Goal: Transaction & Acquisition: Register for event/course

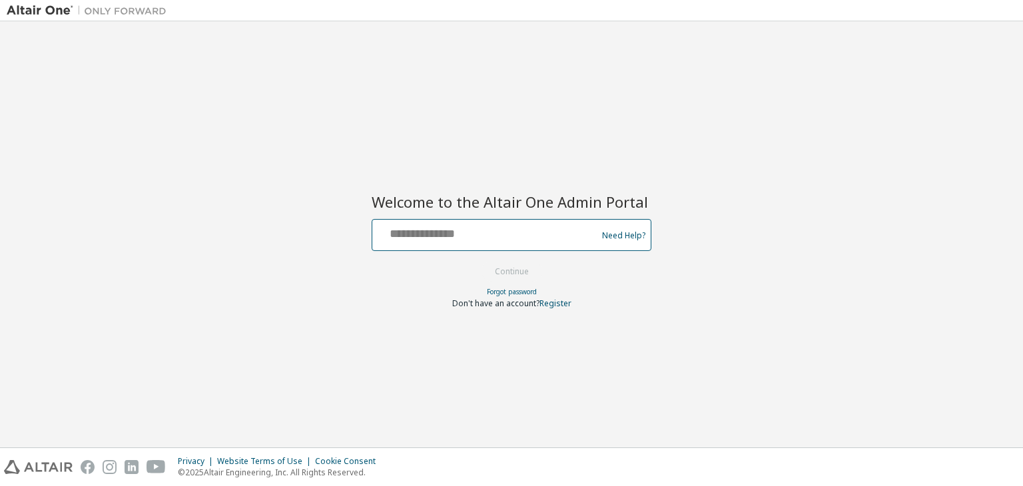
click at [482, 227] on input "text" at bounding box center [487, 231] width 218 height 19
type input "**********"
click at [522, 264] on button "Continue" at bounding box center [512, 272] width 62 height 20
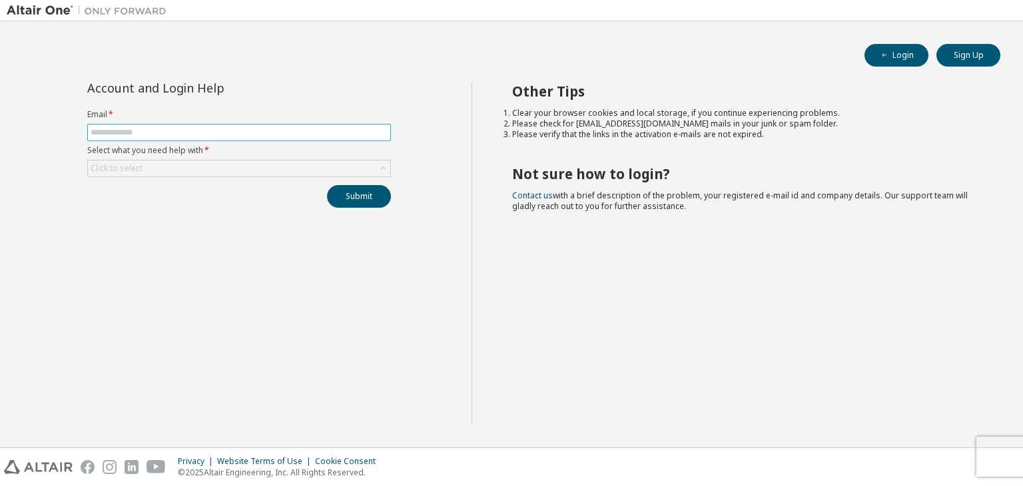
click at [266, 125] on span at bounding box center [239, 132] width 304 height 17
click at [229, 131] on input "text" at bounding box center [239, 132] width 297 height 11
type input "**********"
click at [190, 166] on div "Click to select" at bounding box center [239, 169] width 302 height 16
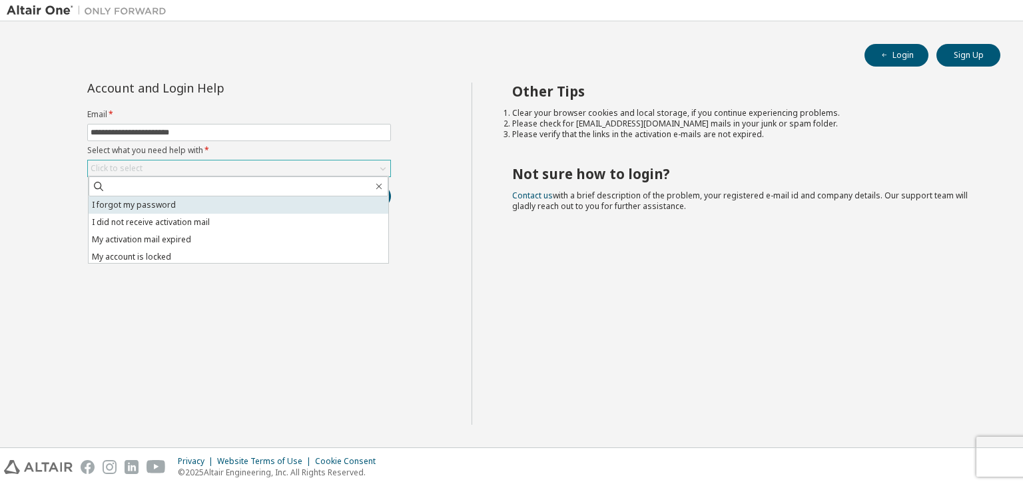
click at [157, 206] on li "I forgot my password" at bounding box center [239, 204] width 300 height 17
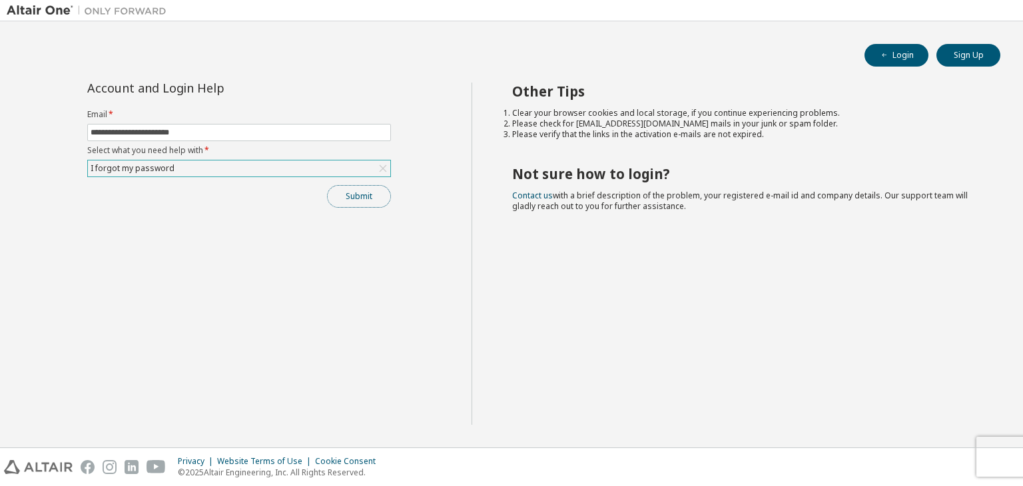
click at [370, 200] on button "Submit" at bounding box center [359, 196] width 64 height 23
click at [370, 195] on button "Submit" at bounding box center [359, 196] width 64 height 23
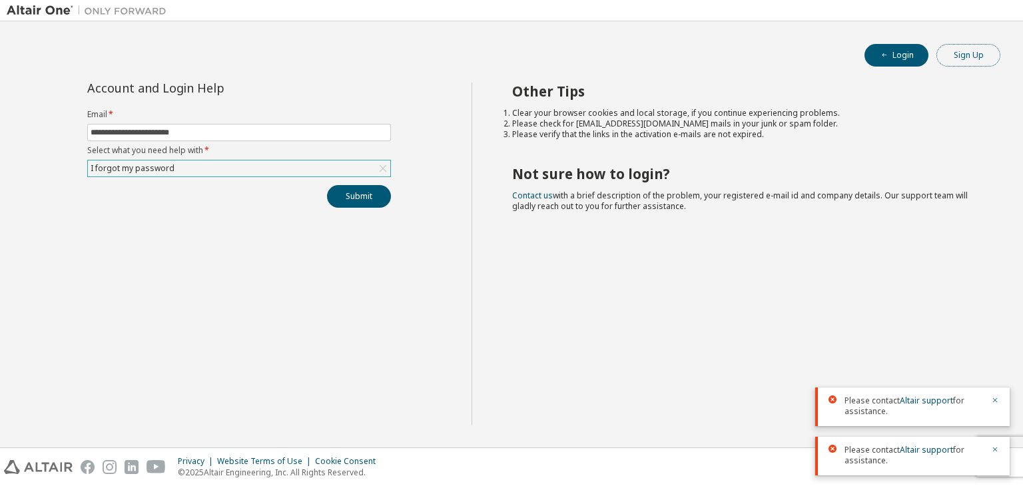
click at [960, 53] on button "Sign Up" at bounding box center [968, 55] width 64 height 23
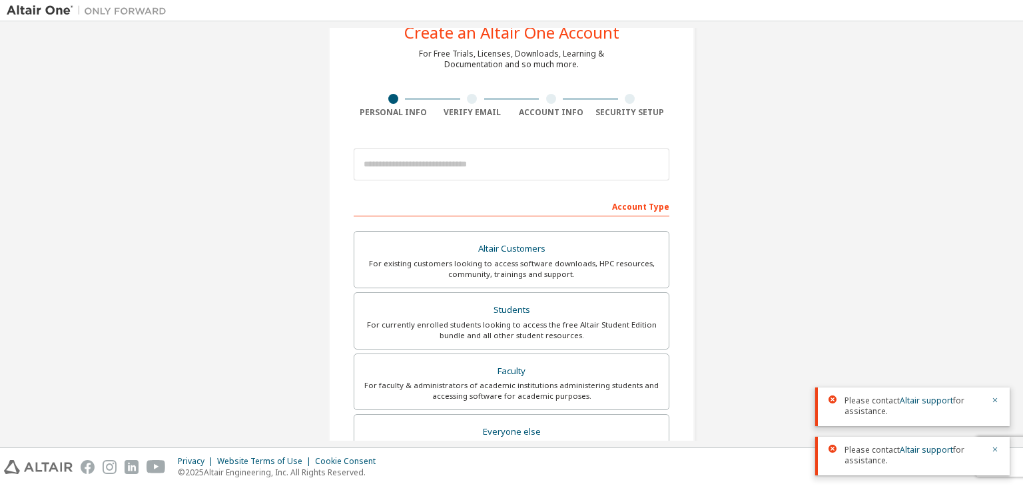
scroll to position [45, 0]
click at [458, 166] on input "email" at bounding box center [512, 164] width 316 height 32
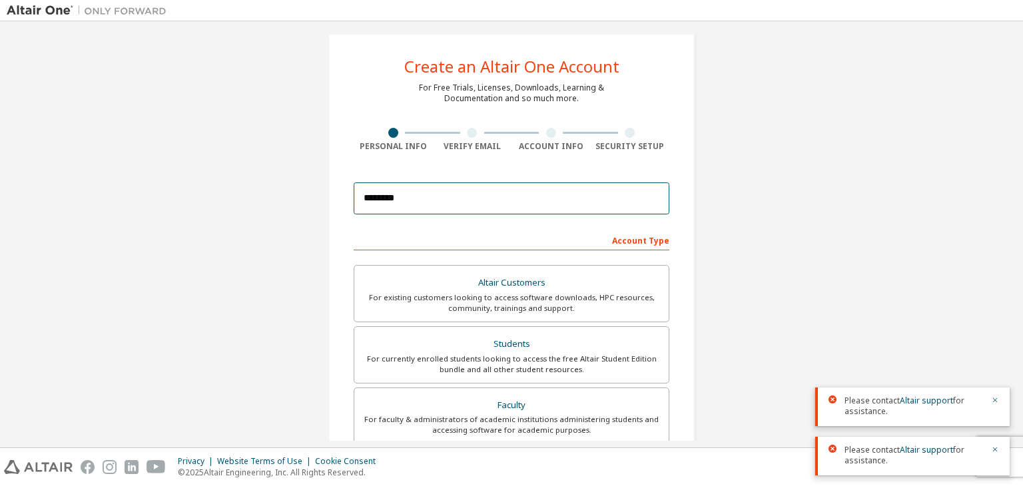
scroll to position [8, 0]
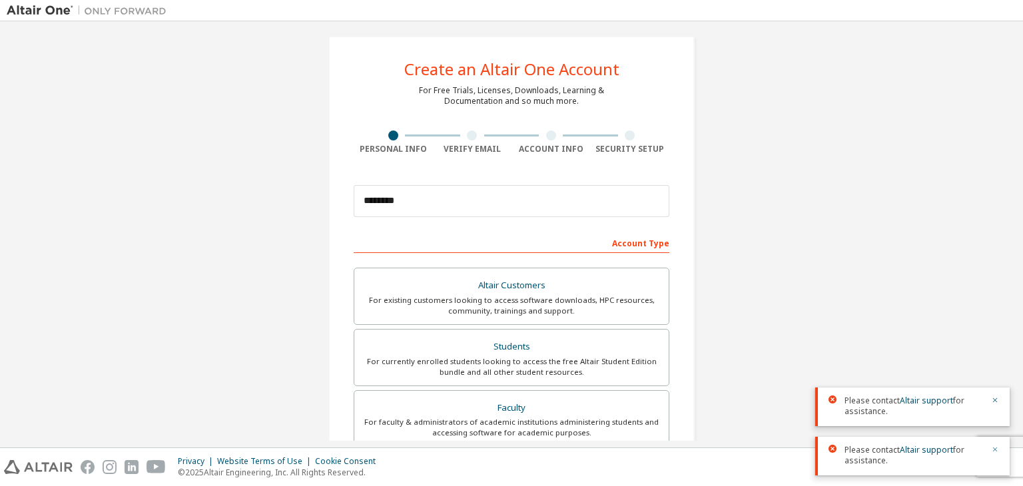
click at [994, 454] on icon "button" at bounding box center [995, 450] width 8 height 8
click at [993, 450] on icon "button" at bounding box center [995, 450] width 8 height 8
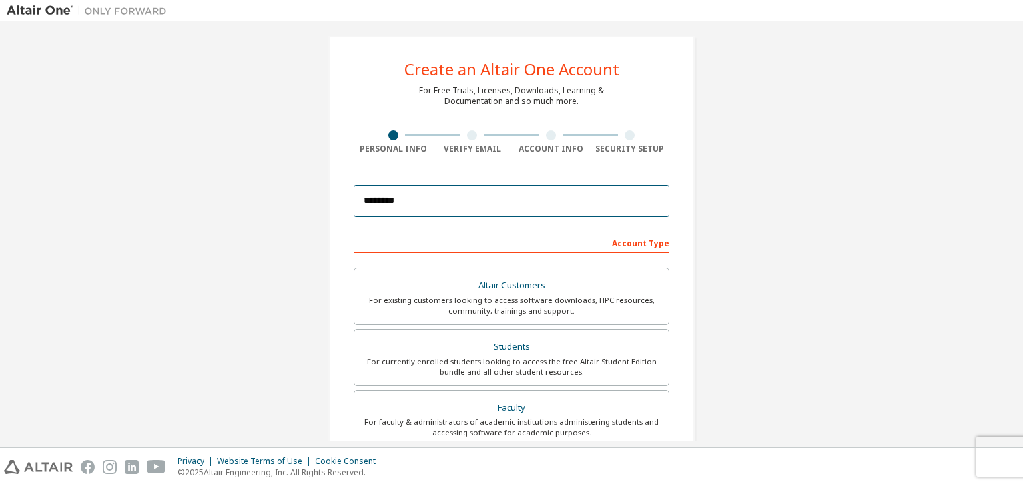
click at [417, 194] on input "********" at bounding box center [512, 201] width 316 height 32
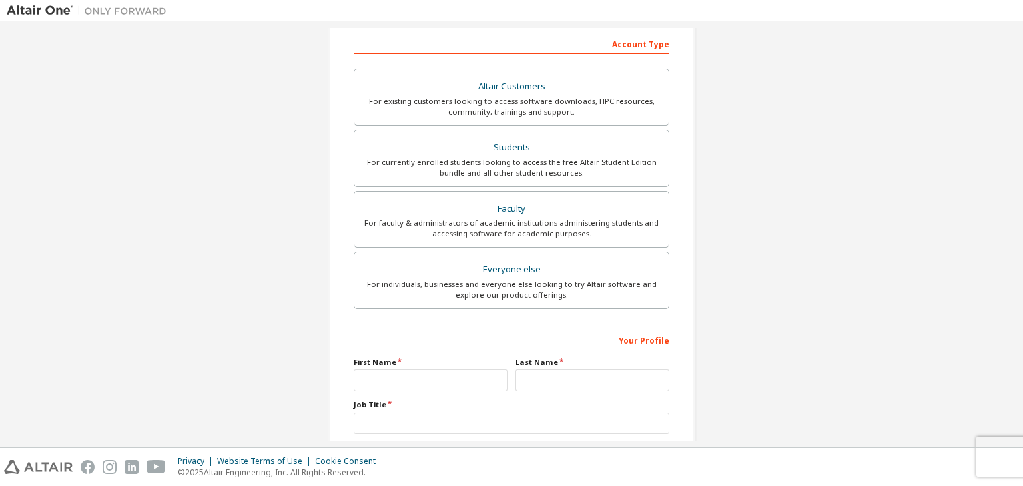
scroll to position [290, 0]
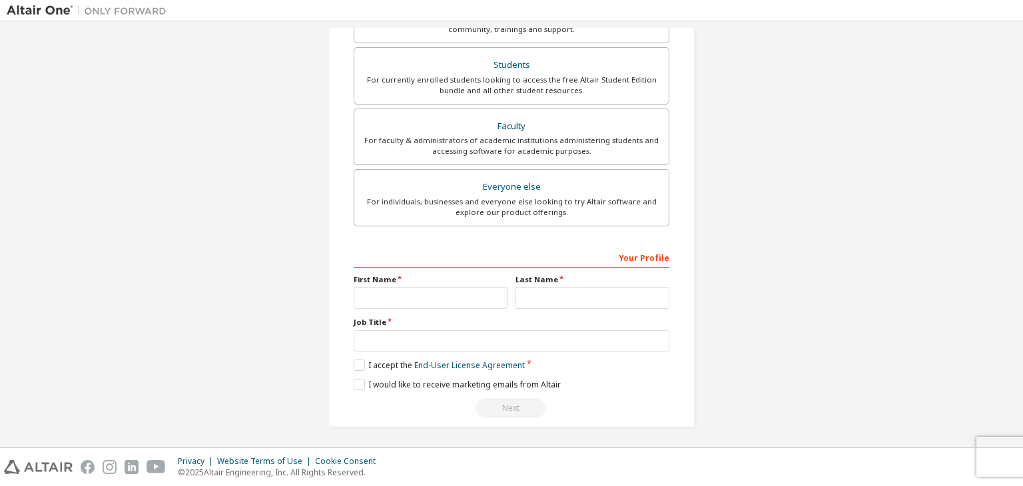
type input "**********"
click at [434, 288] on input "text" at bounding box center [431, 298] width 154 height 22
type input "*******"
click at [531, 296] on input "text" at bounding box center [592, 298] width 154 height 22
type input "****"
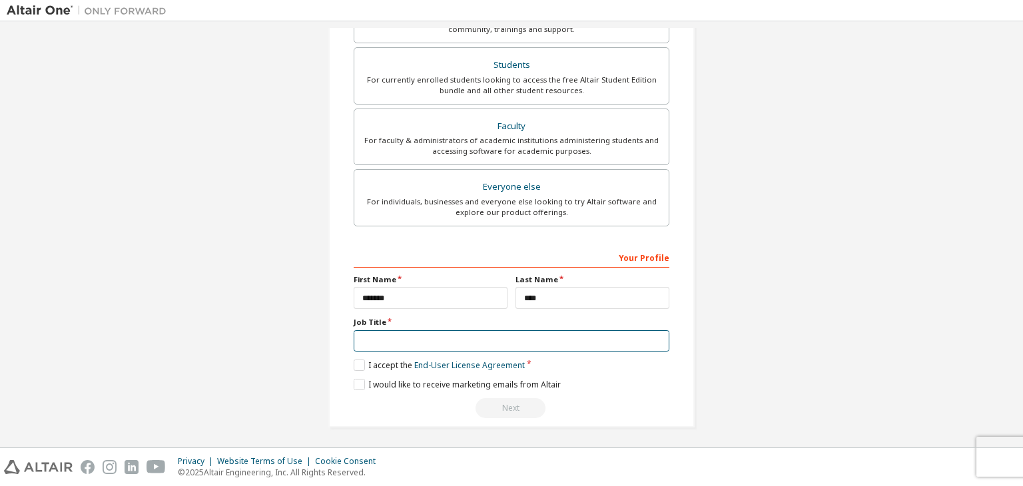
click at [488, 335] on input "text" at bounding box center [512, 341] width 316 height 22
type input "*"
type input "**********"
click at [354, 363] on label "I accept the End-User License Agreement" at bounding box center [439, 365] width 171 height 11
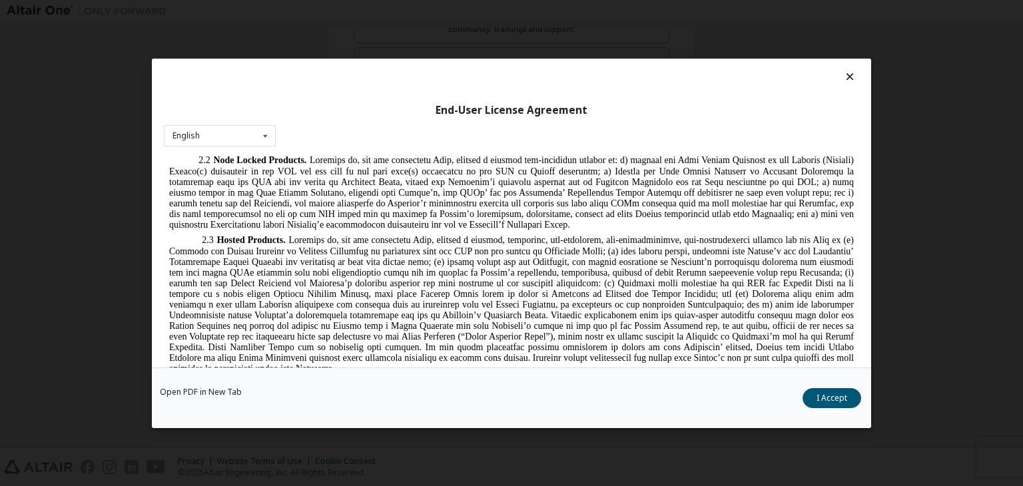
scroll to position [1068, 0]
click at [821, 398] on button "I Accept" at bounding box center [832, 398] width 59 height 20
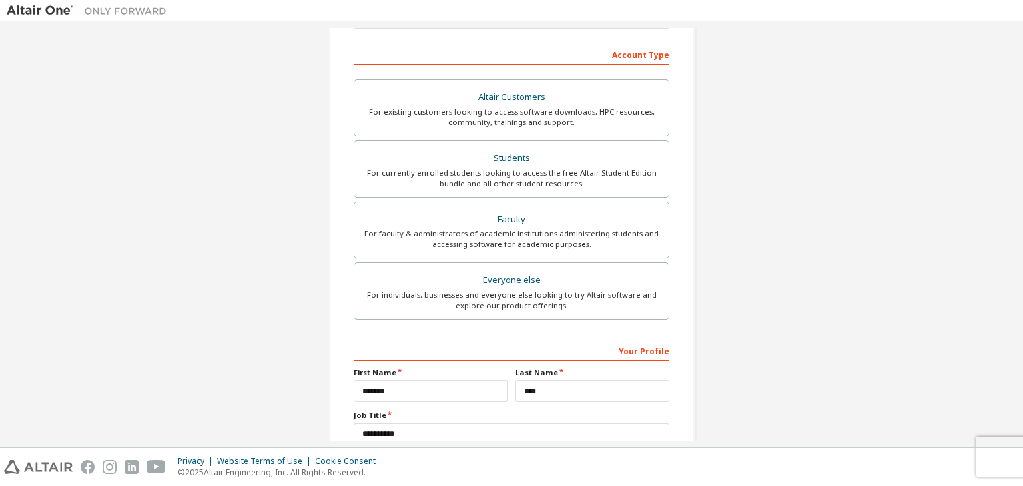
scroll to position [130, 0]
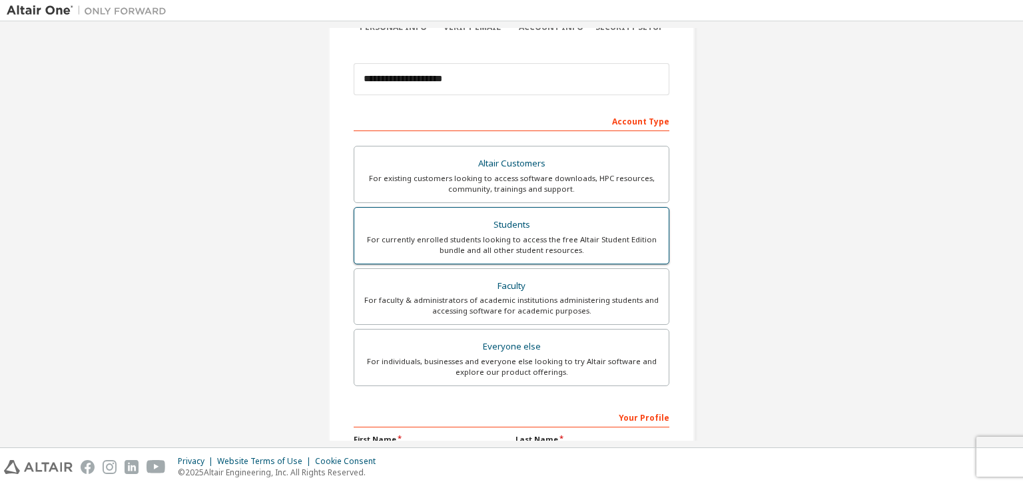
click at [505, 228] on div "Students" at bounding box center [511, 225] width 298 height 19
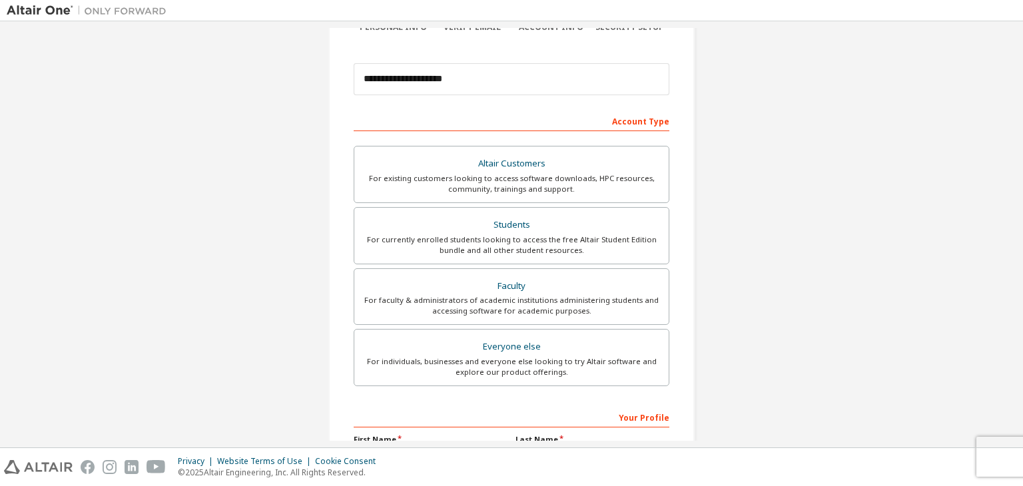
scroll to position [290, 0]
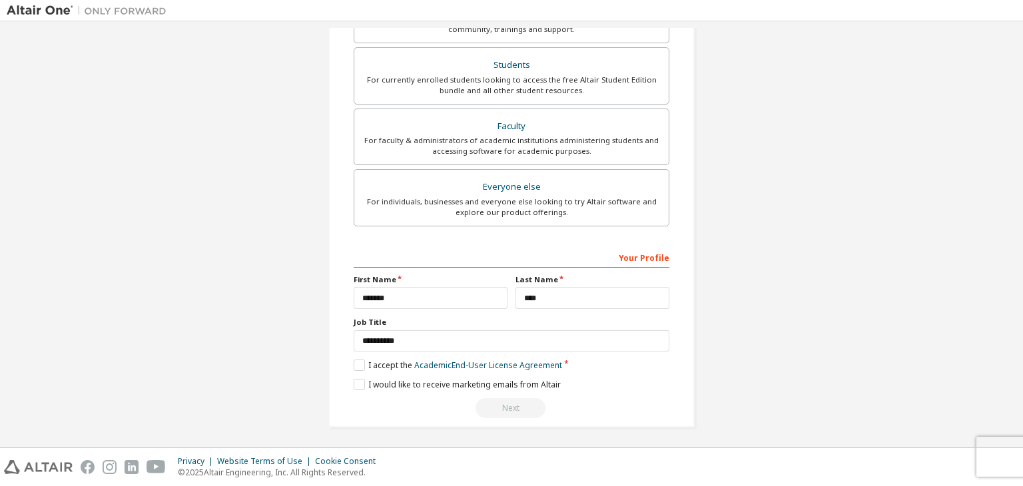
click at [512, 404] on div "Next" at bounding box center [512, 408] width 316 height 20
click at [359, 366] on label "I accept the Academic End-User License Agreement" at bounding box center [458, 365] width 208 height 11
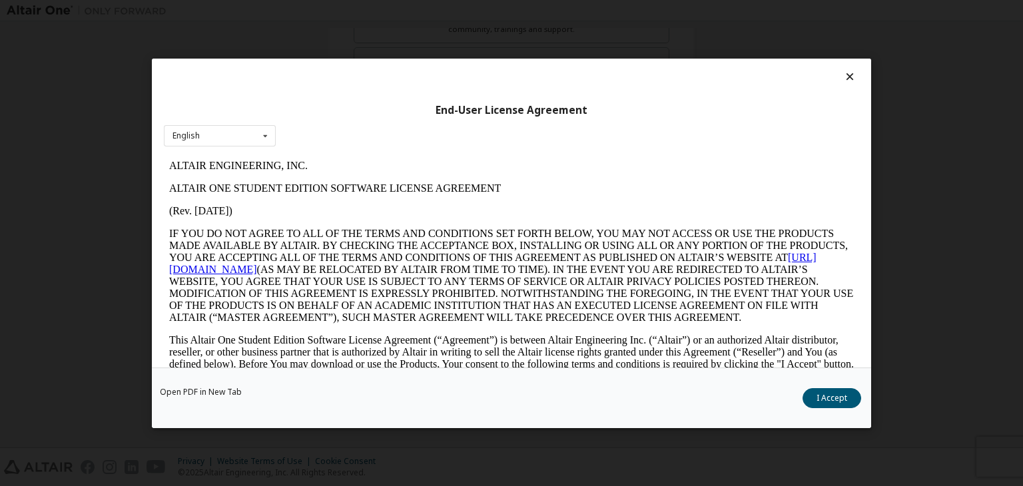
scroll to position [0, 0]
click at [850, 399] on button "I Accept" at bounding box center [832, 398] width 59 height 20
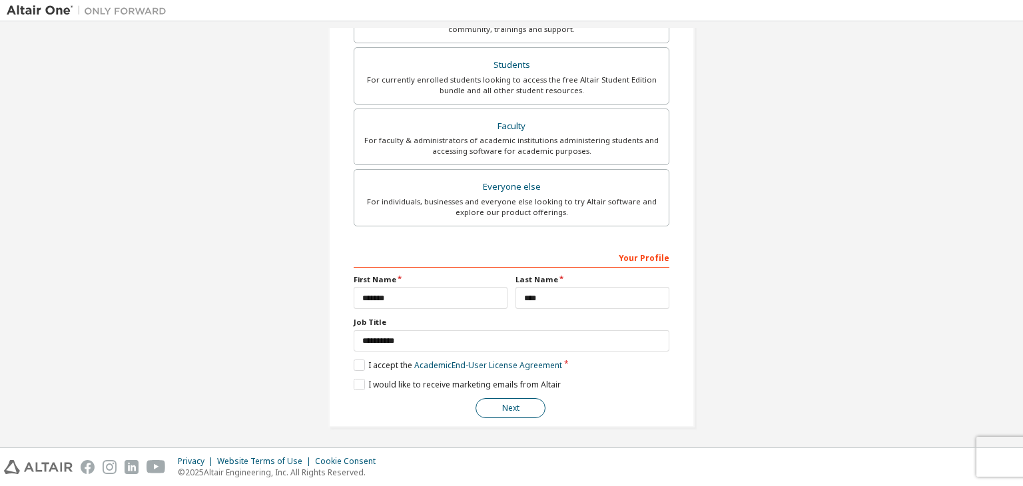
click at [519, 406] on button "Next" at bounding box center [511, 408] width 70 height 20
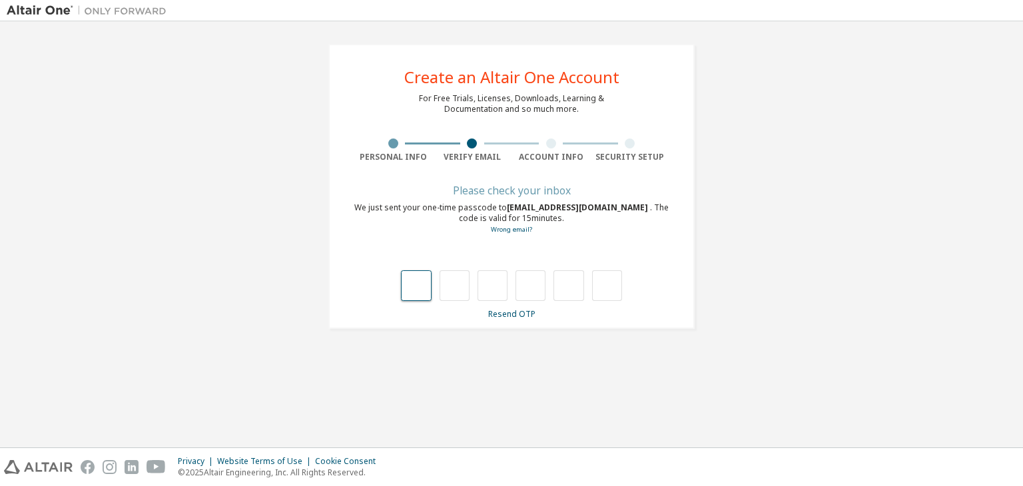
type input "*"
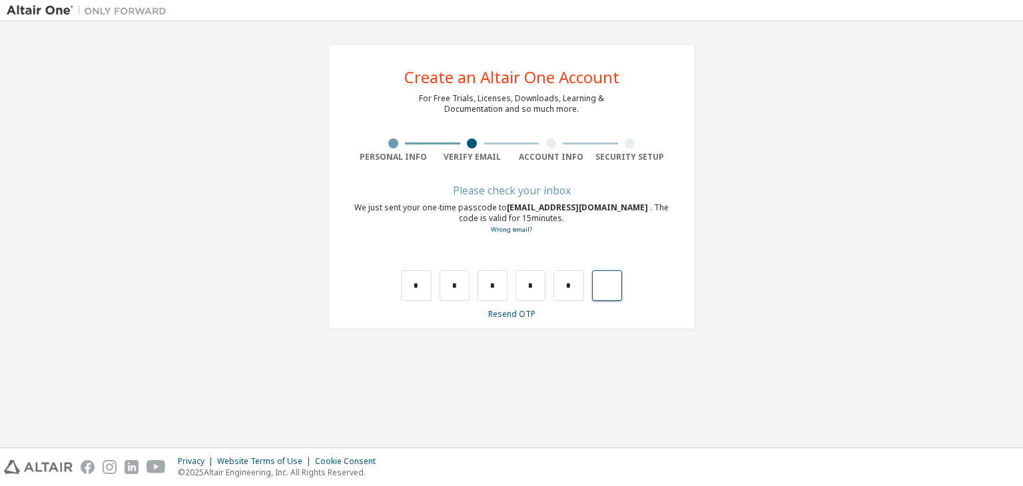
type input "*"
